Goal: Transaction & Acquisition: Purchase product/service

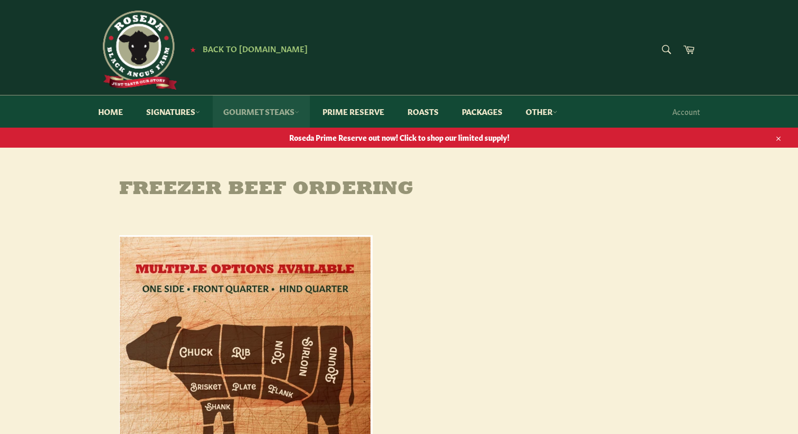
click at [280, 111] on link "Gourmet Steaks" at bounding box center [261, 111] width 97 height 32
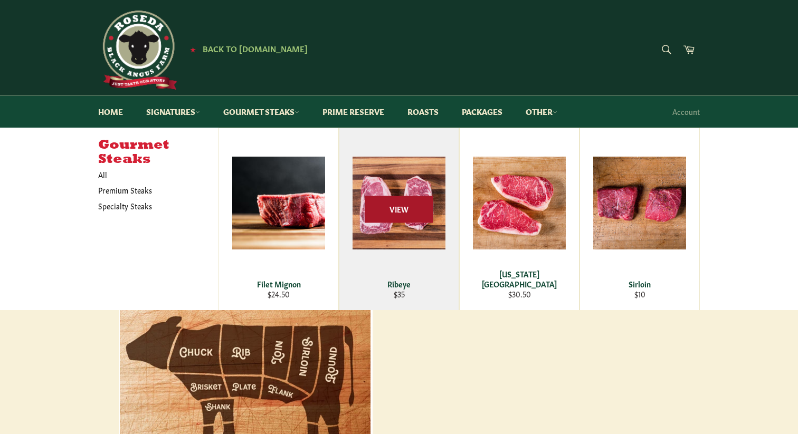
click at [410, 204] on span "View" at bounding box center [399, 209] width 68 height 27
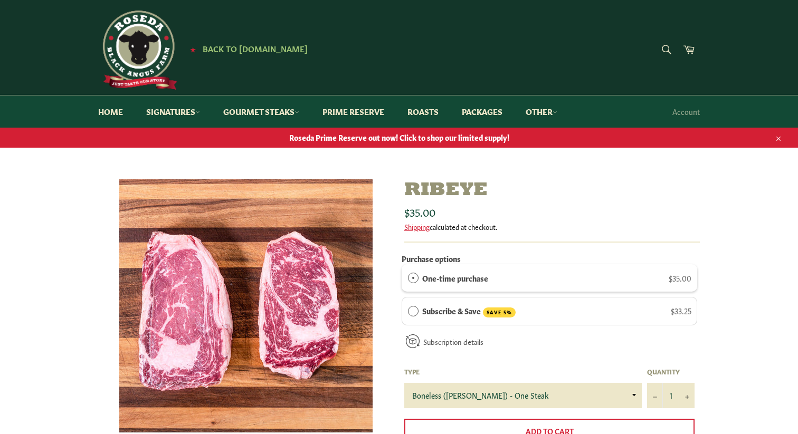
click at [502, 277] on div "One-time purchase $35.00" at bounding box center [556, 278] width 269 height 12
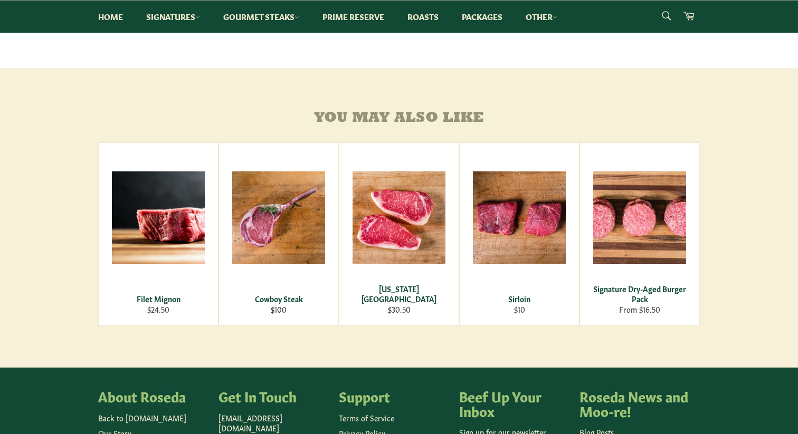
scroll to position [546, 0]
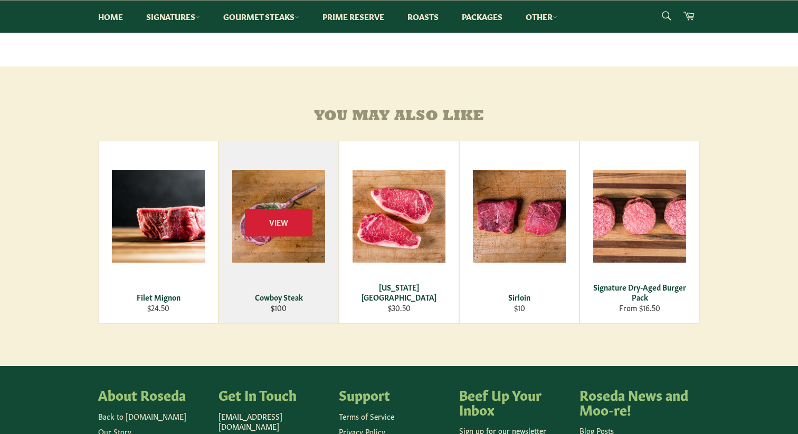
click at [311, 276] on div "View" at bounding box center [278, 232] width 119 height 182
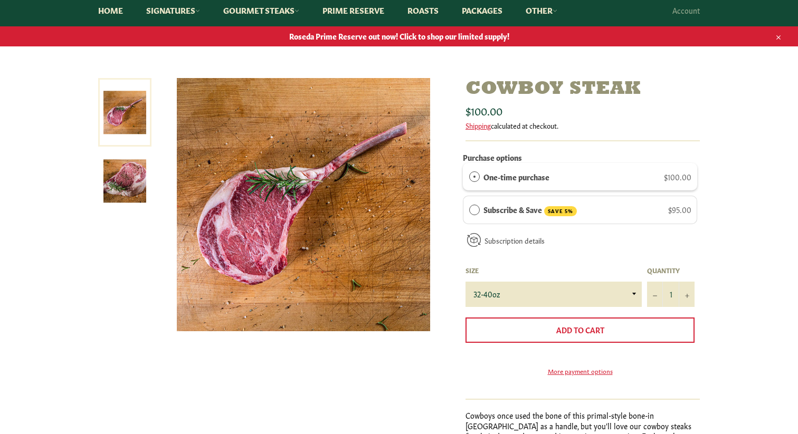
scroll to position [108, 0]
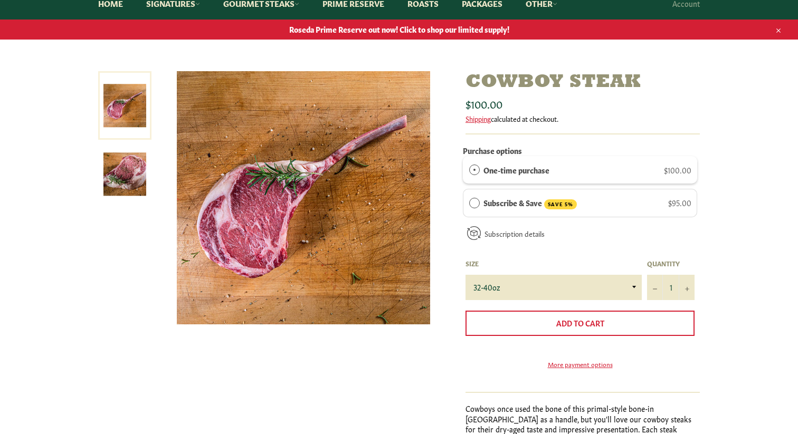
click at [128, 182] on img at bounding box center [124, 174] width 43 height 43
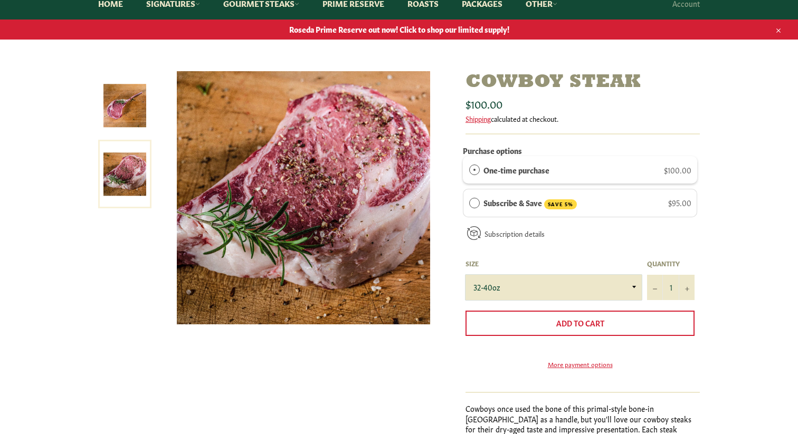
click at [632, 286] on select "32-40oz" at bounding box center [553, 287] width 176 height 25
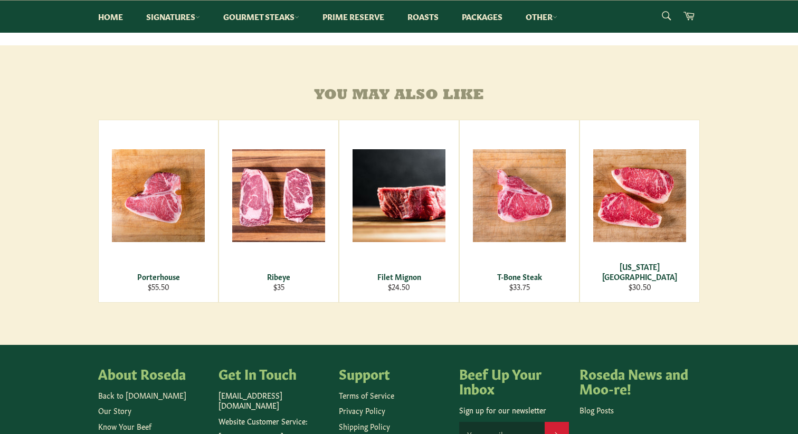
scroll to position [726, 0]
